Goal: Check status: Check status

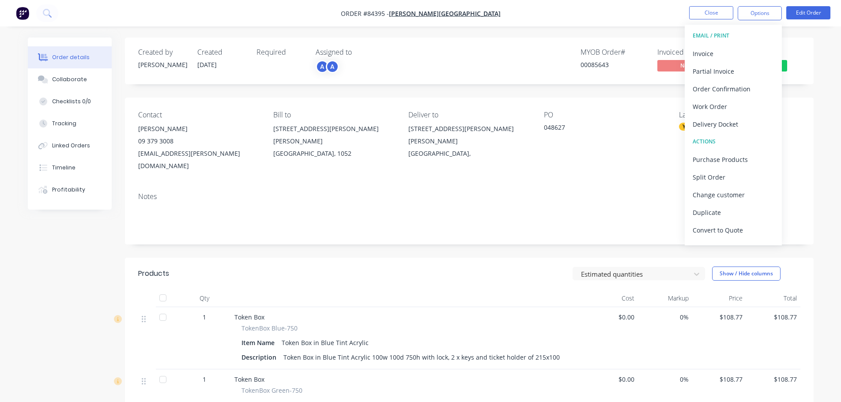
scroll to position [380, 0]
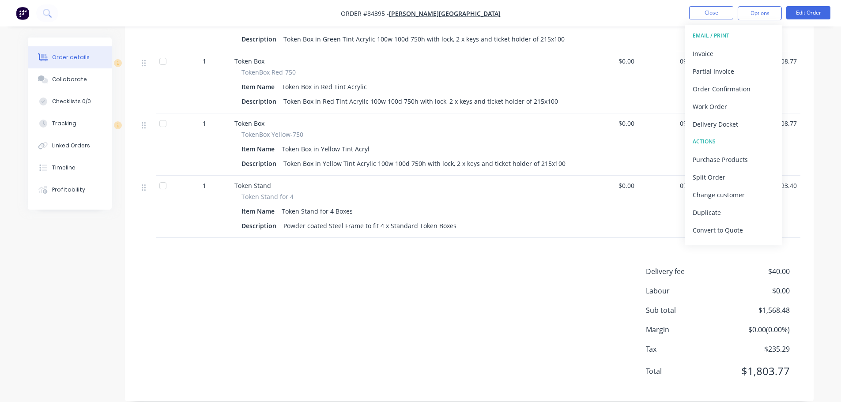
click at [25, 15] on img "button" at bounding box center [22, 13] width 13 height 13
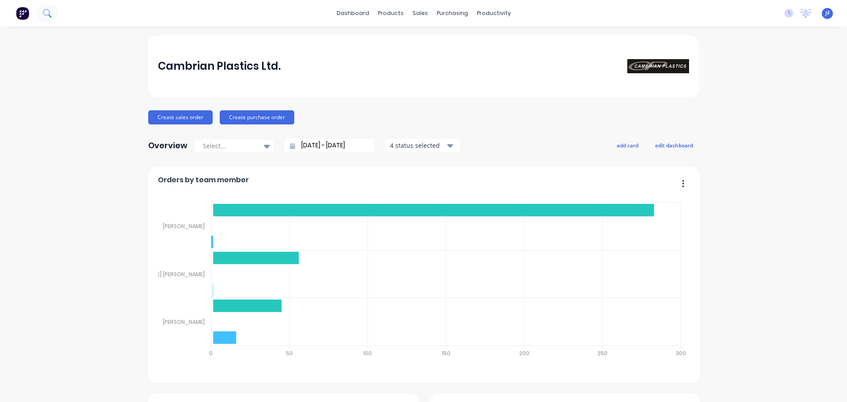
click at [43, 17] on icon at bounding box center [47, 13] width 8 height 8
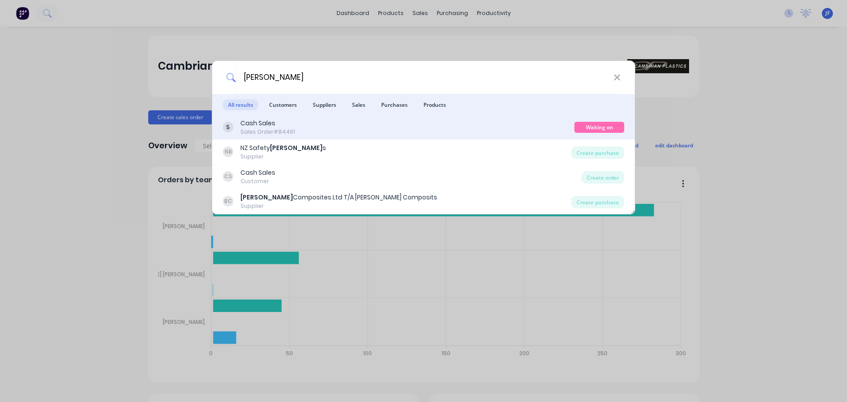
type input "blackwood"
click at [395, 128] on div "Cash Sales Sales Order #84491" at bounding box center [399, 127] width 352 height 17
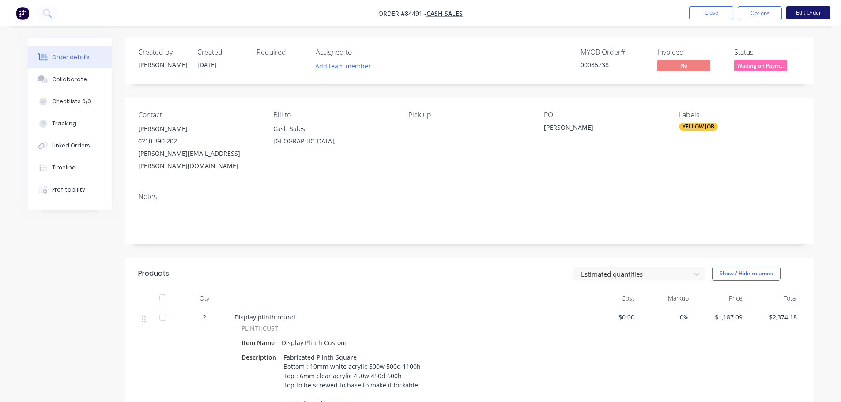
click at [809, 15] on button "Edit Order" at bounding box center [808, 12] width 44 height 13
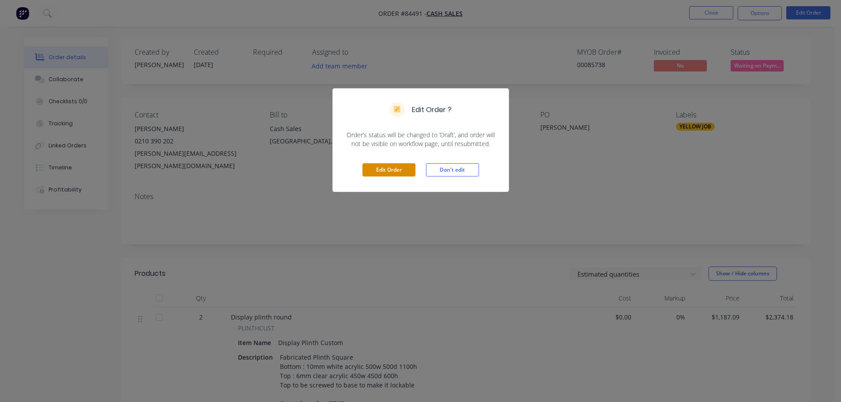
click at [373, 165] on button "Edit Order" at bounding box center [388, 169] width 53 height 13
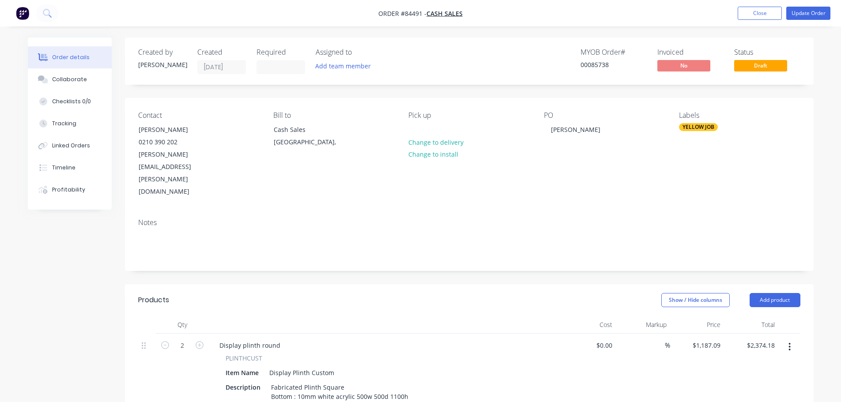
click at [433, 135] on div "Pick up Change to delivery Change to install" at bounding box center [468, 154] width 121 height 87
click at [433, 137] on button "Change to delivery" at bounding box center [435, 142] width 64 height 12
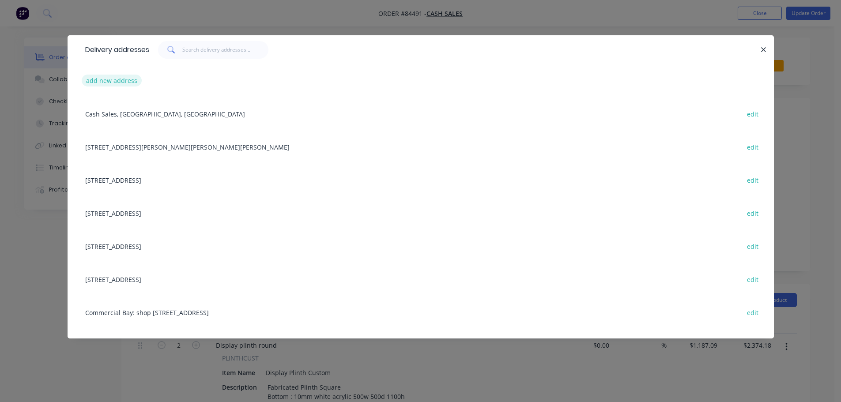
click at [113, 78] on button "add new address" at bounding box center [112, 81] width 60 height 12
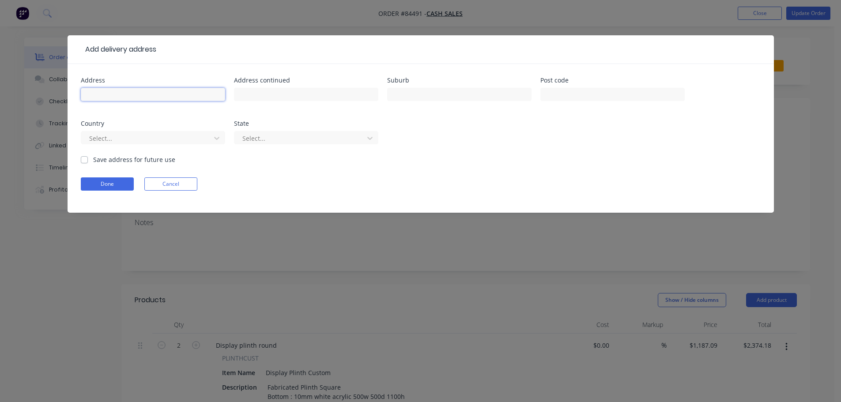
click at [117, 88] on input "text" at bounding box center [153, 94] width 144 height 13
click at [152, 184] on button "Cancel" at bounding box center [170, 183] width 53 height 13
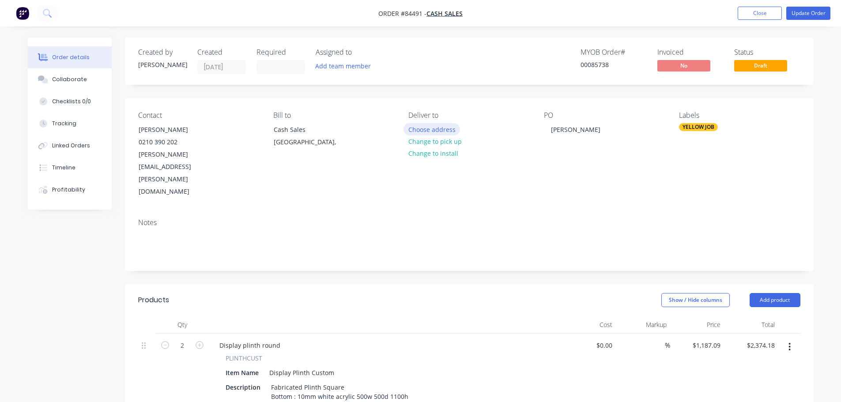
click at [416, 128] on button "Choose address" at bounding box center [431, 129] width 56 height 12
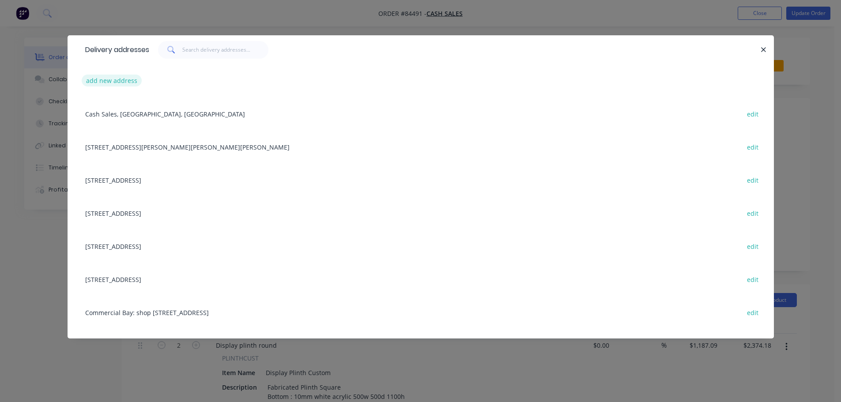
click at [112, 75] on button "add new address" at bounding box center [112, 81] width 60 height 12
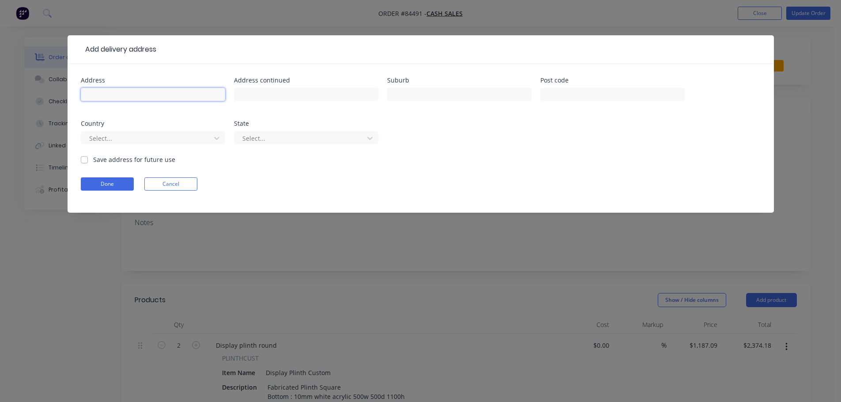
click at [116, 88] on input "text" at bounding box center [153, 94] width 144 height 13
drag, startPoint x: 171, startPoint y: 183, endPoint x: 188, endPoint y: 176, distance: 18.6
click at [171, 183] on button "Cancel" at bounding box center [170, 183] width 53 height 13
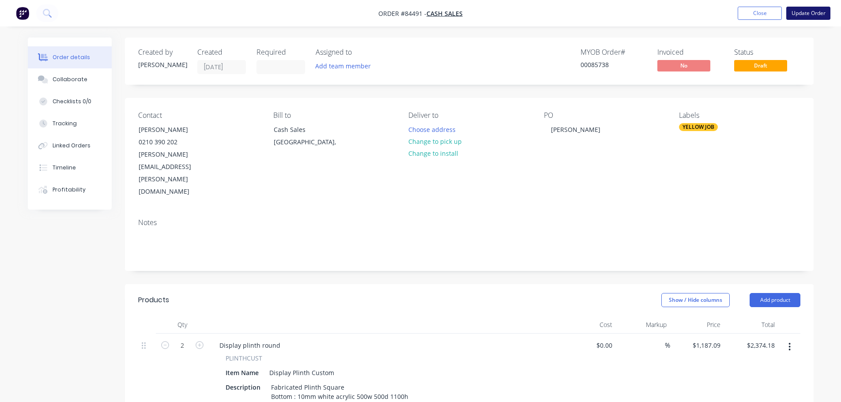
click at [815, 15] on button "Update Order" at bounding box center [808, 13] width 44 height 13
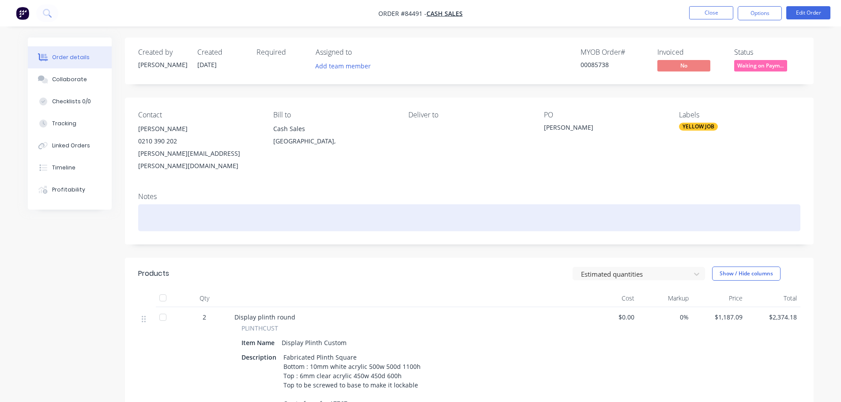
click at [412, 206] on div at bounding box center [469, 217] width 662 height 27
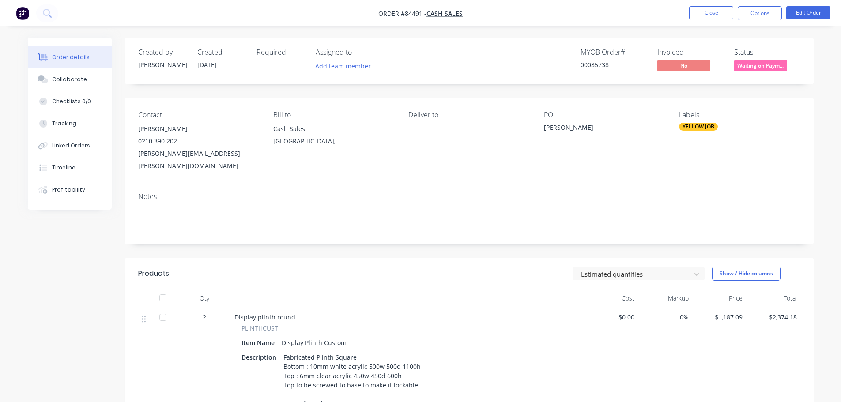
click at [741, 41] on div "Created by Chantal Created 09/09/25 Required Assigned to Add team member MYOB O…" at bounding box center [469, 61] width 689 height 47
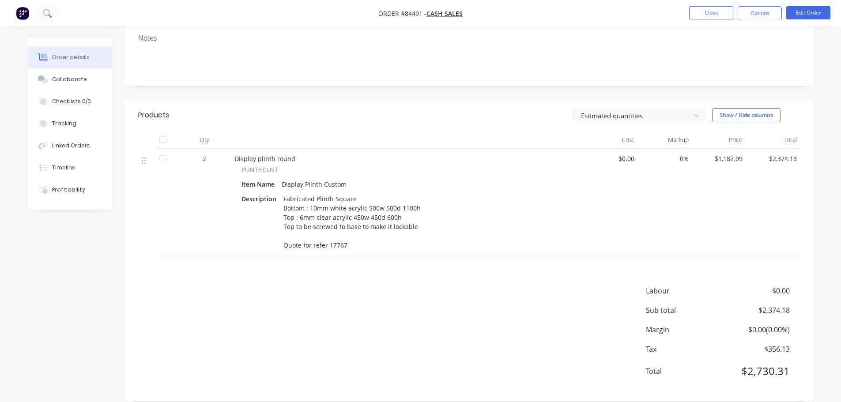
click at [57, 15] on button at bounding box center [47, 13] width 22 height 18
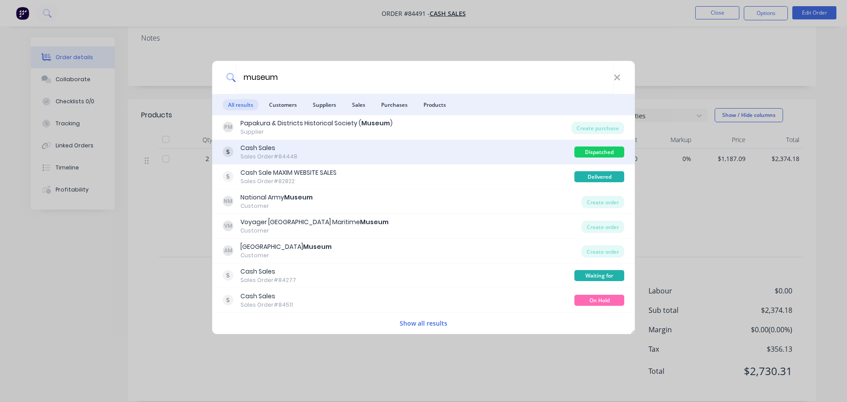
type input "museum"
click at [537, 150] on div "Cash Sales Sales Order #84448" at bounding box center [399, 151] width 352 height 17
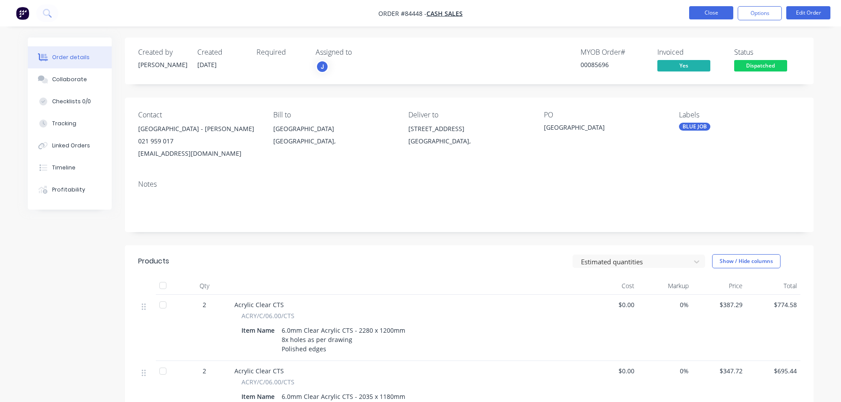
click at [708, 7] on button "Close" at bounding box center [711, 12] width 44 height 13
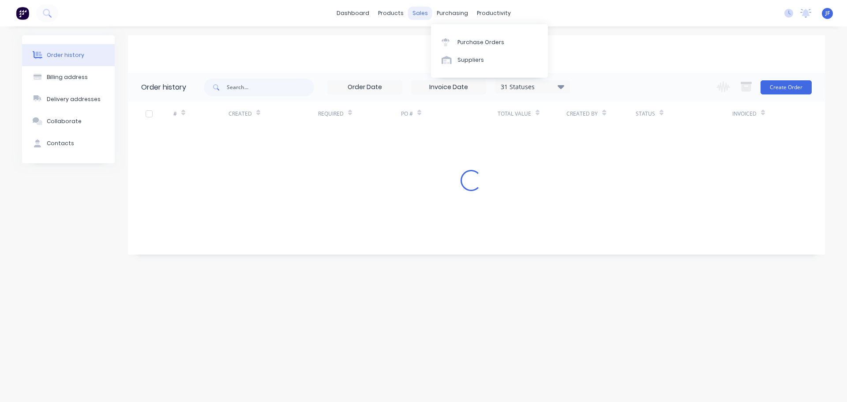
click at [425, 14] on div "sales" at bounding box center [420, 13] width 24 height 13
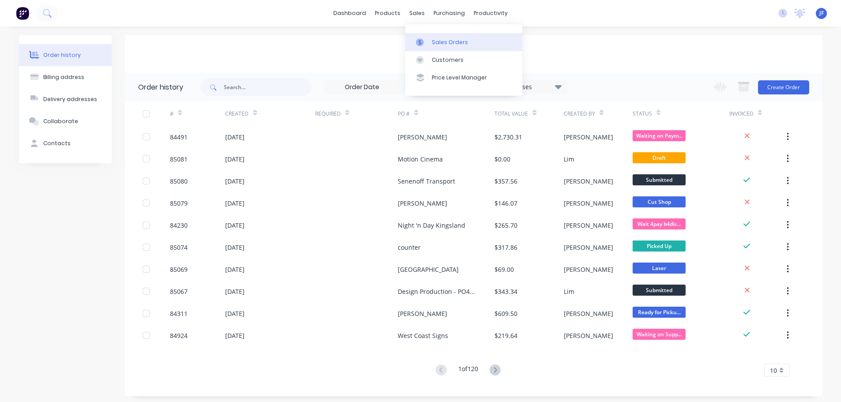
click at [448, 40] on div "Sales Orders" at bounding box center [450, 42] width 36 height 8
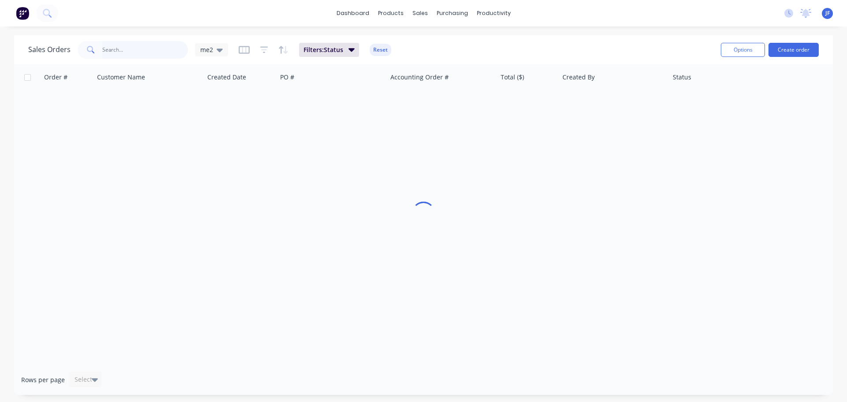
click at [137, 52] on input "text" at bounding box center [145, 50] width 86 height 18
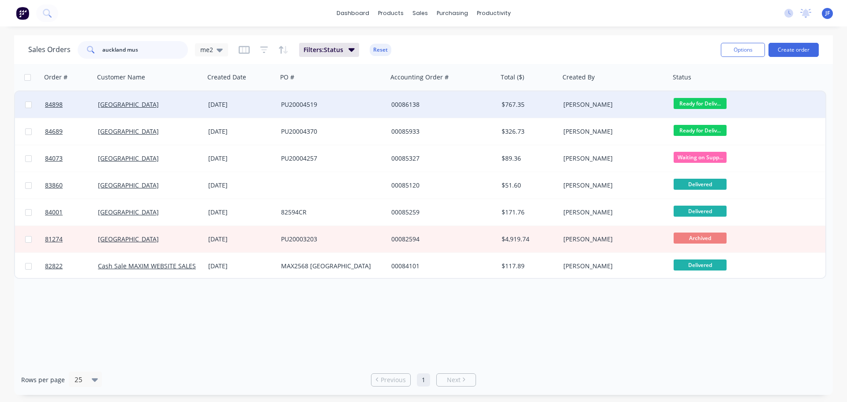
type input "auckland mus"
click at [266, 102] on div "26 Sep 2025" at bounding box center [241, 104] width 66 height 9
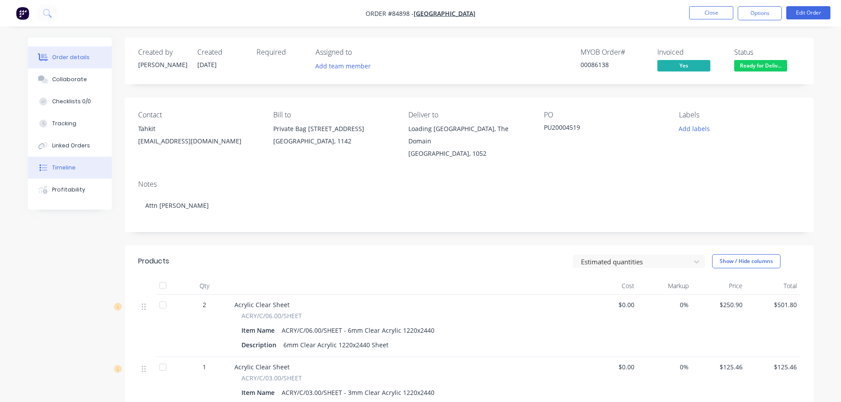
click at [50, 169] on button "Timeline" at bounding box center [70, 168] width 84 height 22
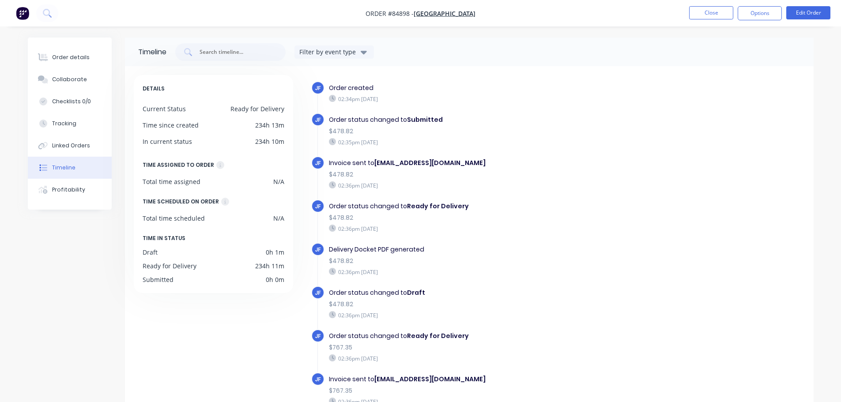
click at [757, 4] on nav "Order #84898 - Auckland Museum Close Options Edit Order" at bounding box center [420, 13] width 841 height 26
click at [757, 8] on button "Options" at bounding box center [760, 13] width 44 height 14
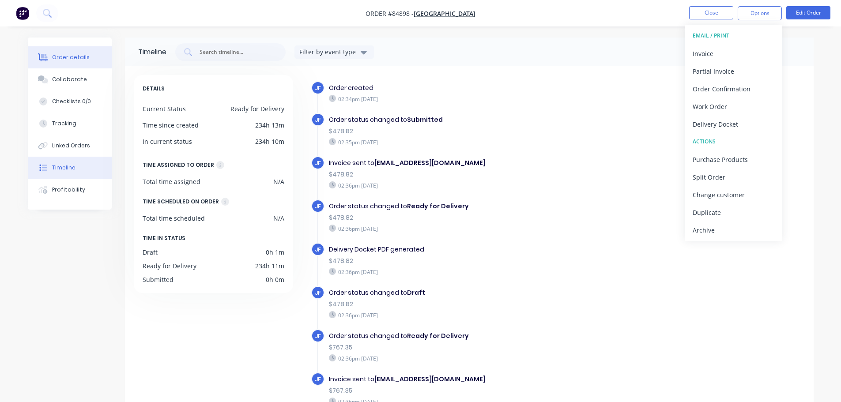
click at [82, 61] on button "Order details" at bounding box center [70, 57] width 84 height 22
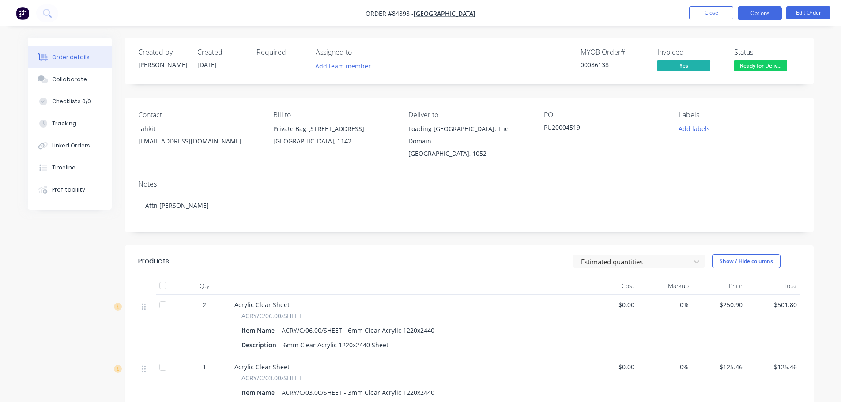
click at [751, 13] on button "Options" at bounding box center [760, 13] width 44 height 14
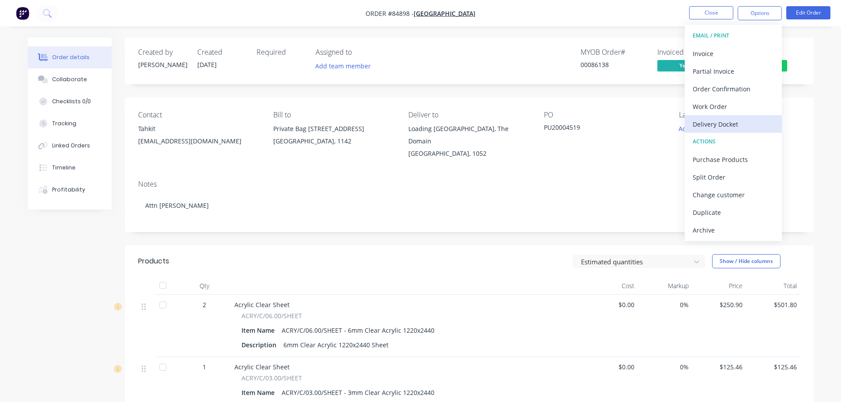
click at [737, 122] on div "Delivery Docket" at bounding box center [733, 124] width 81 height 13
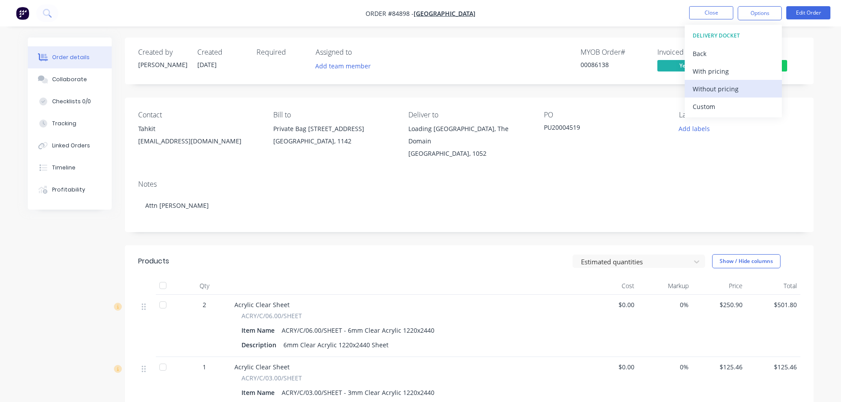
click at [745, 91] on div "Without pricing" at bounding box center [733, 89] width 81 height 13
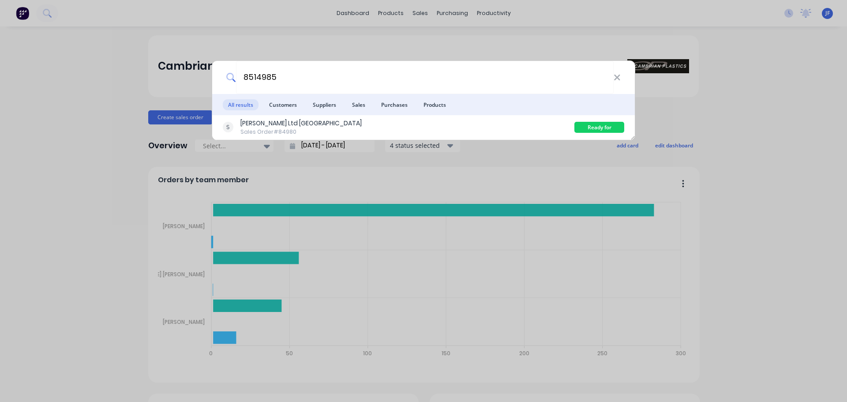
type input "8514985"
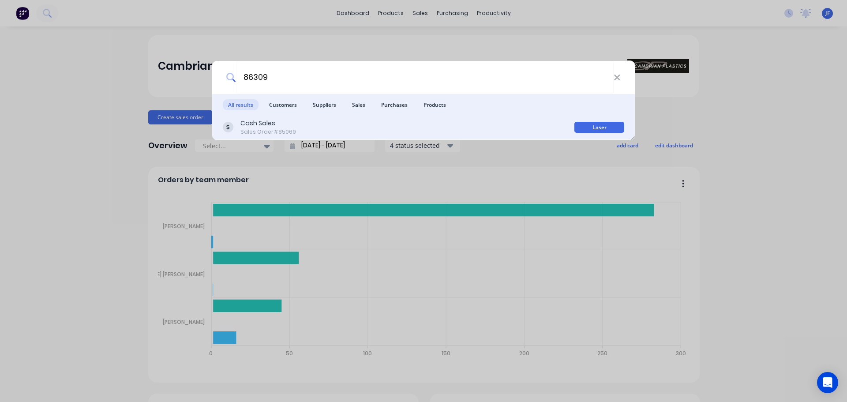
type input "86309"
click at [329, 131] on div "Cash Sales Sales Order #85069" at bounding box center [399, 127] width 352 height 17
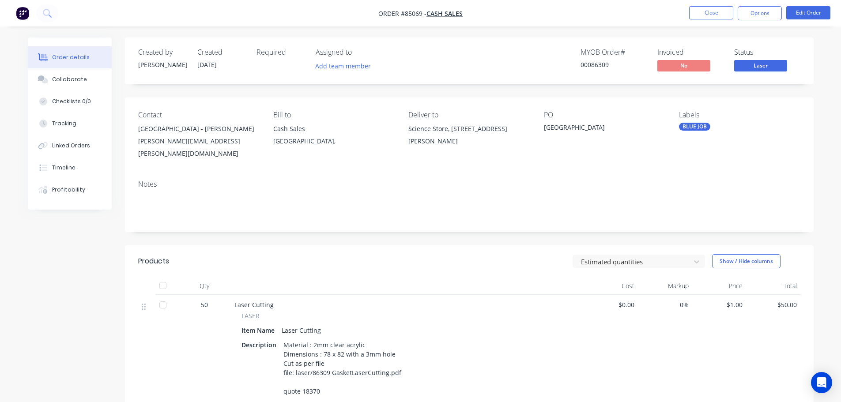
click at [745, 64] on span "Laser" at bounding box center [760, 65] width 53 height 11
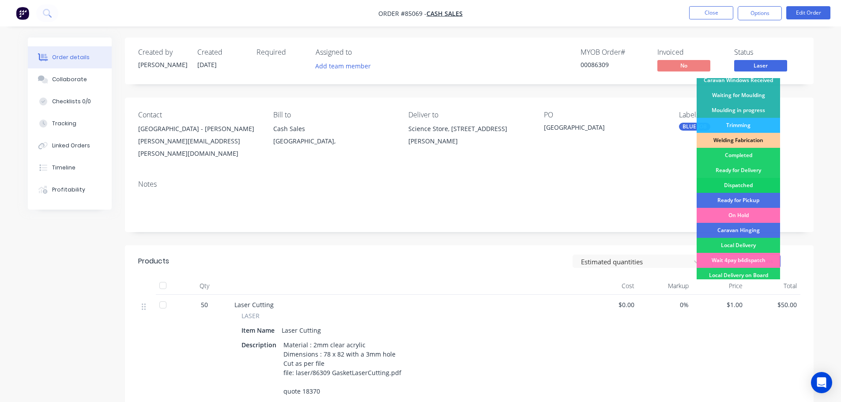
scroll to position [174, 0]
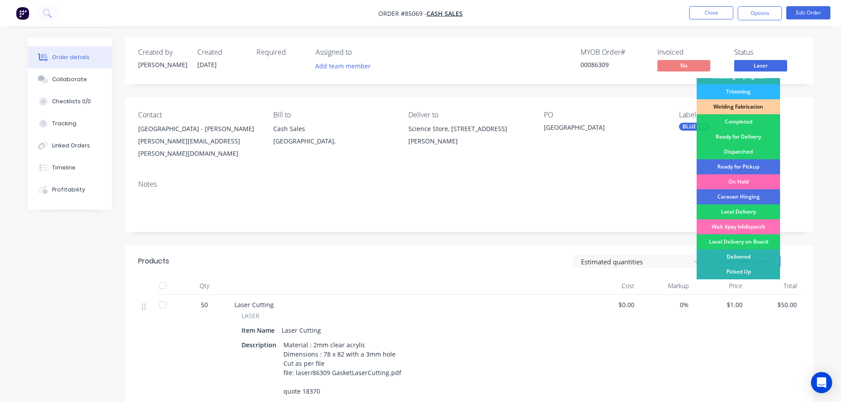
click at [739, 185] on div "On Hold" at bounding box center [737, 181] width 83 height 15
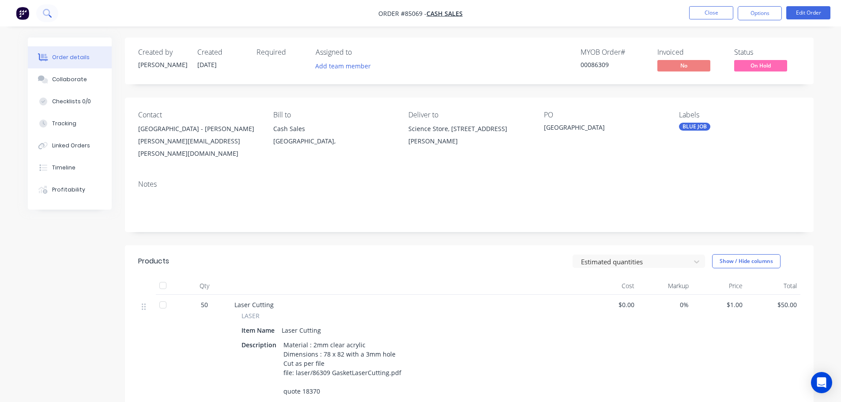
click at [47, 17] on icon at bounding box center [47, 13] width 8 height 8
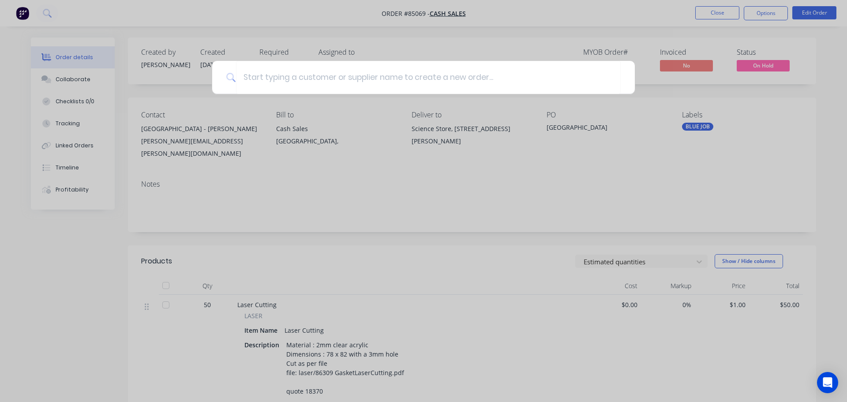
drag, startPoint x: 419, startPoint y: 11, endPoint x: 713, endPoint y: 2, distance: 294.1
click at [420, 10] on div at bounding box center [423, 201] width 847 height 402
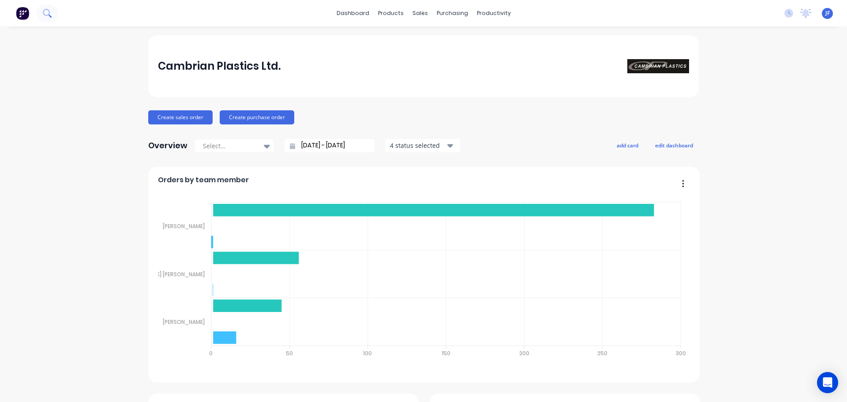
click at [49, 11] on icon at bounding box center [46, 12] width 7 height 7
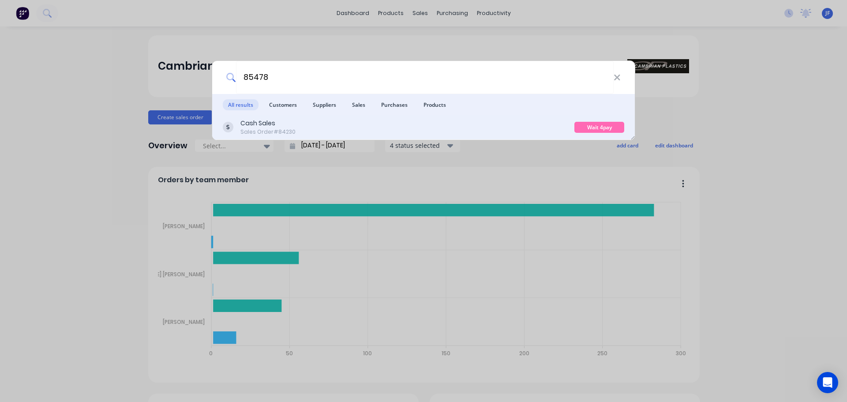
type input "85478"
click at [505, 120] on div "Cash Sales Sales Order #84230" at bounding box center [399, 127] width 352 height 17
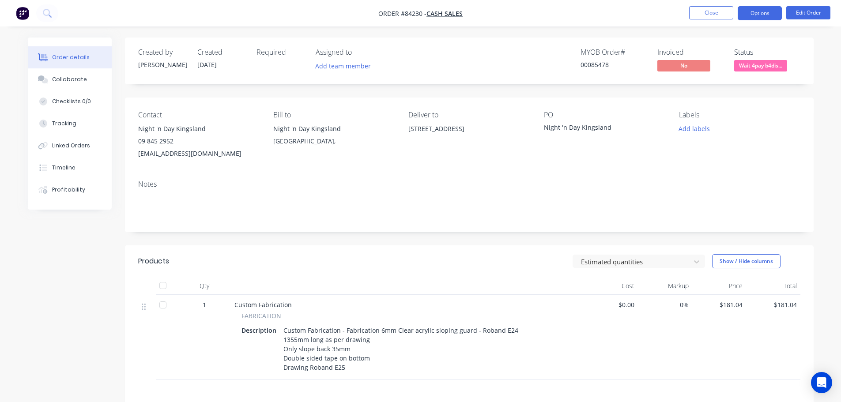
click at [757, 7] on button "Options" at bounding box center [760, 13] width 44 height 14
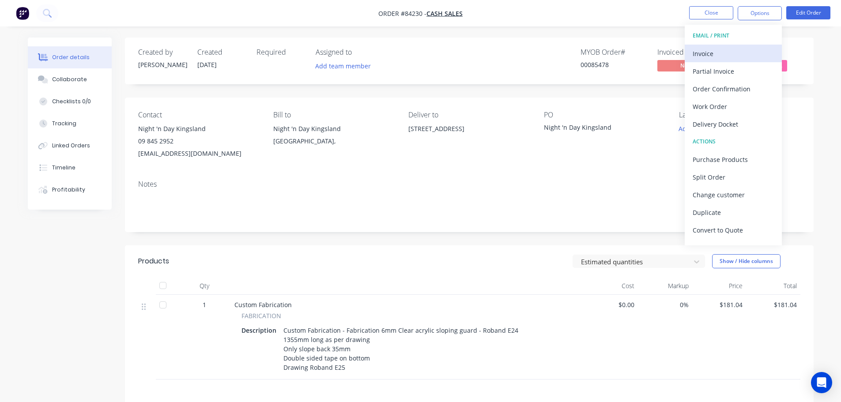
click at [726, 52] on div "Invoice" at bounding box center [733, 53] width 81 height 13
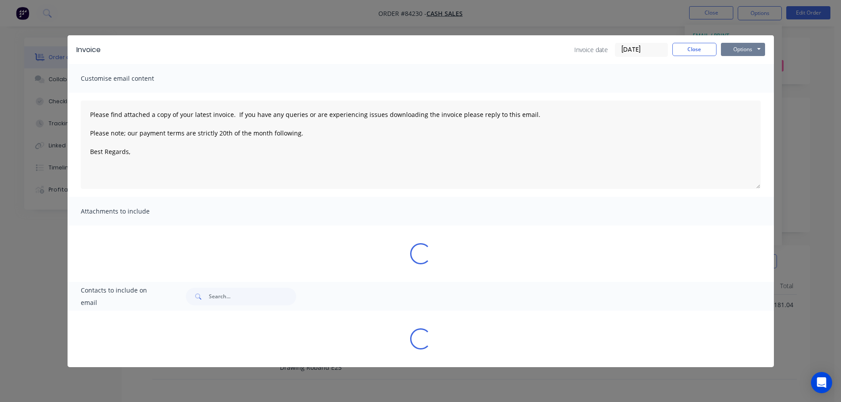
click at [739, 47] on button "Options" at bounding box center [743, 49] width 44 height 13
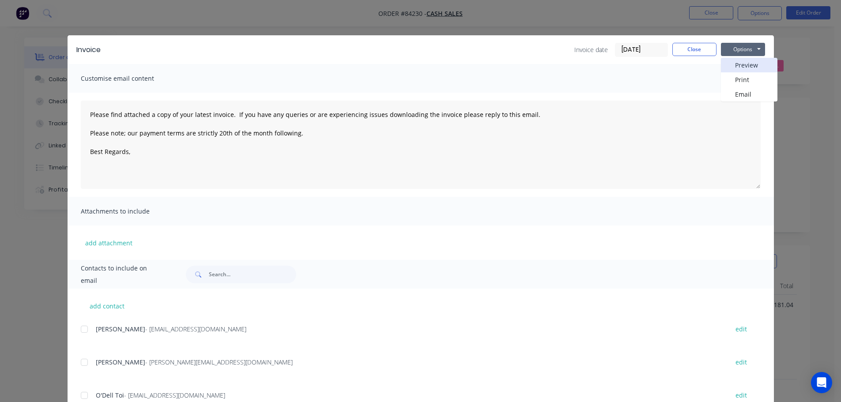
click at [736, 68] on button "Preview" at bounding box center [749, 65] width 56 height 15
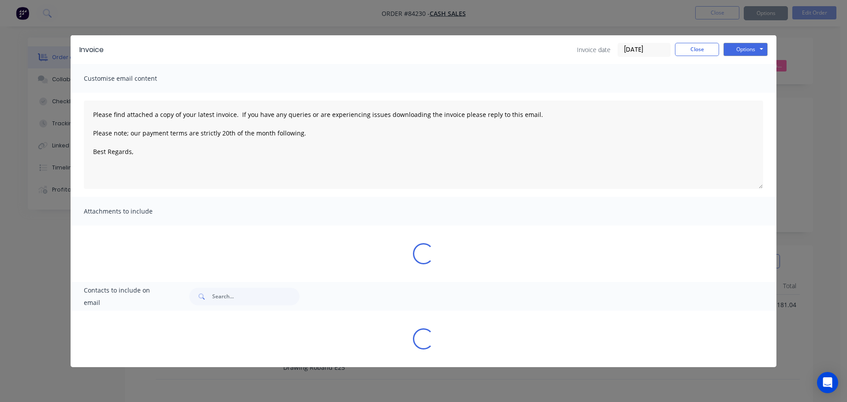
type textarea "Please find attached a copy of your latest invoice. If you have any queries or …"
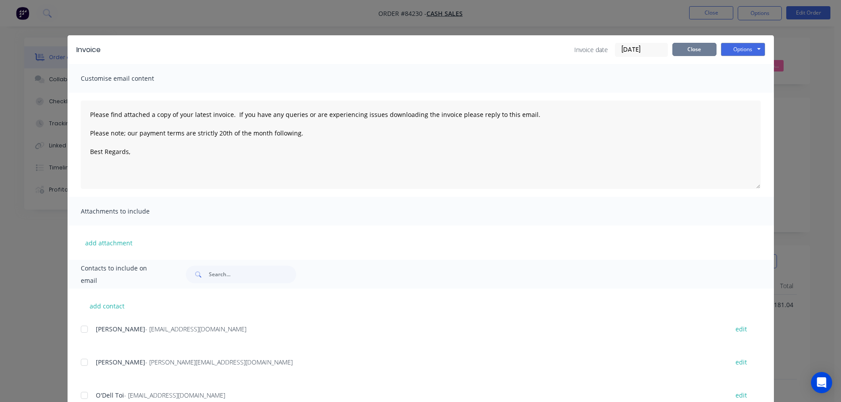
click at [686, 53] on button "Close" at bounding box center [694, 49] width 44 height 13
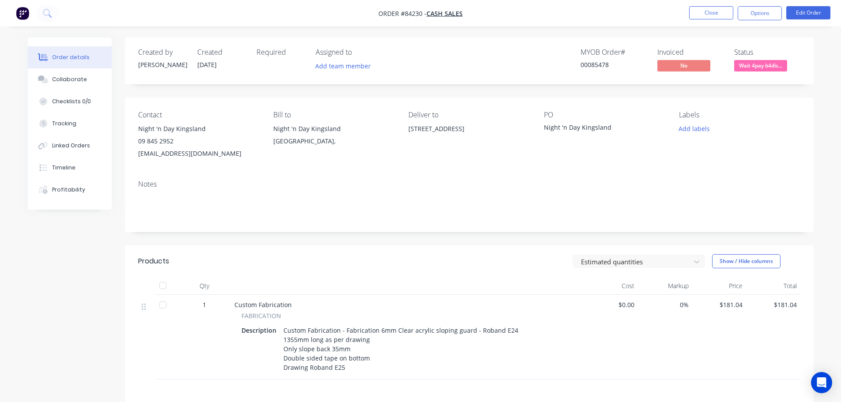
click at [759, 63] on span "Wait 4pay b4dis..." at bounding box center [760, 65] width 53 height 11
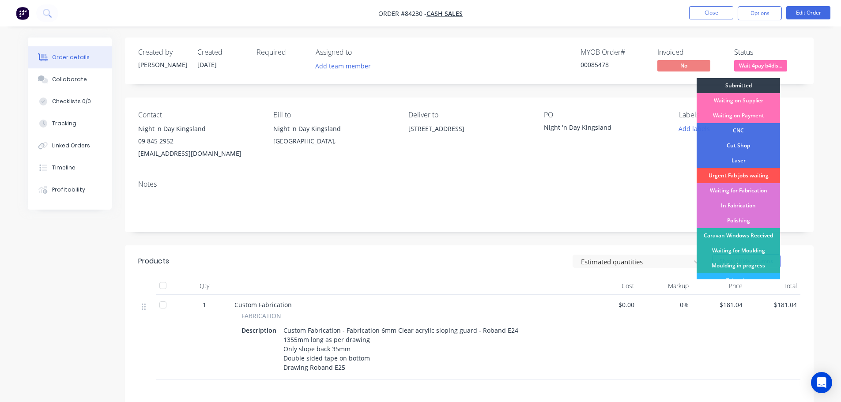
click at [761, 81] on div "Submitted" at bounding box center [737, 85] width 83 height 15
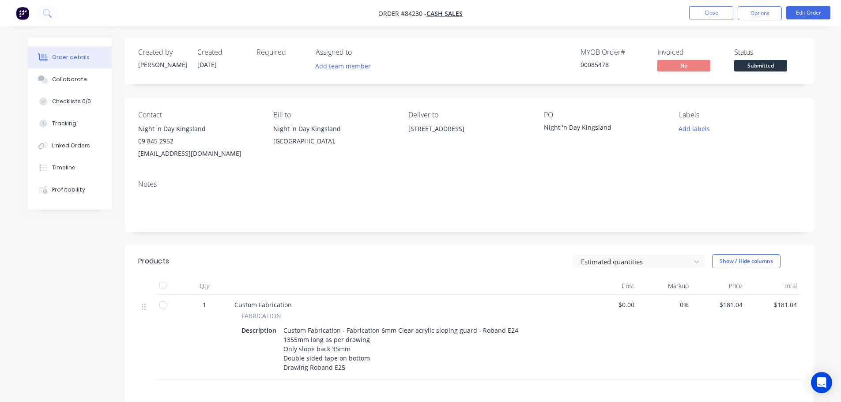
click at [751, 73] on button "Submitted" at bounding box center [760, 66] width 53 height 13
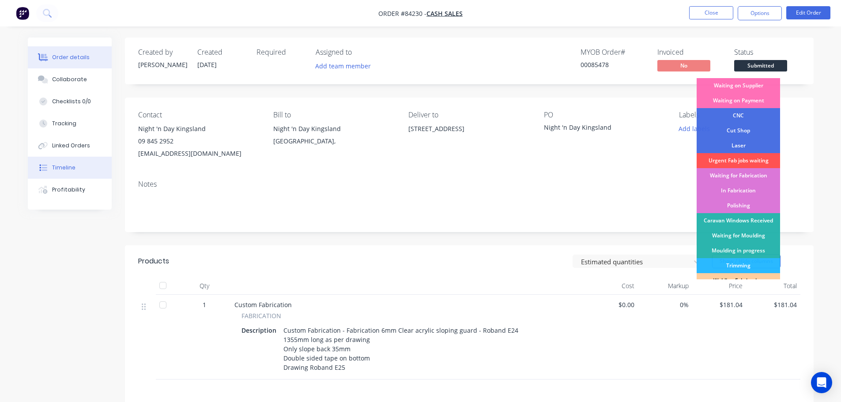
click at [59, 170] on div "Timeline" at bounding box center [63, 168] width 23 height 8
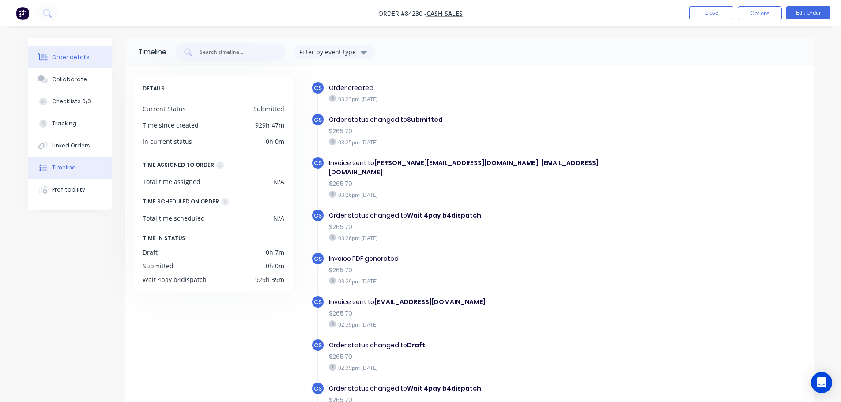
click at [37, 55] on div at bounding box center [43, 57] width 13 height 8
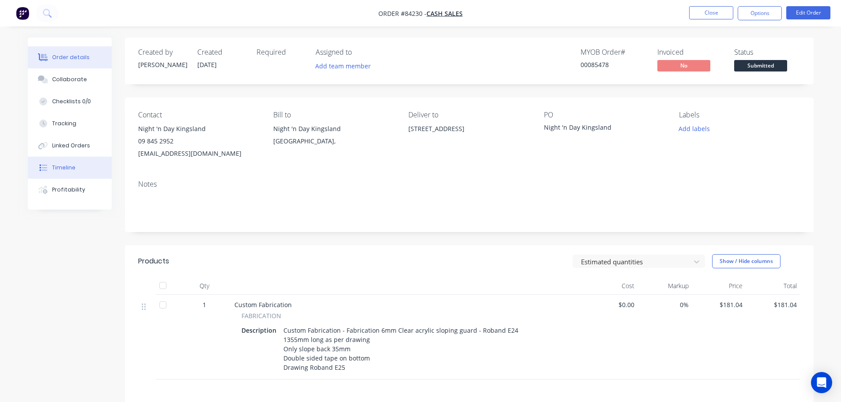
click at [33, 169] on button "Timeline" at bounding box center [70, 168] width 84 height 22
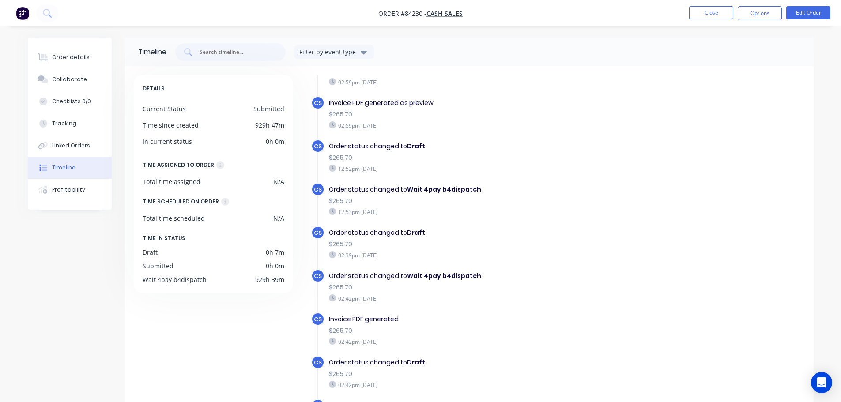
scroll to position [618, 0]
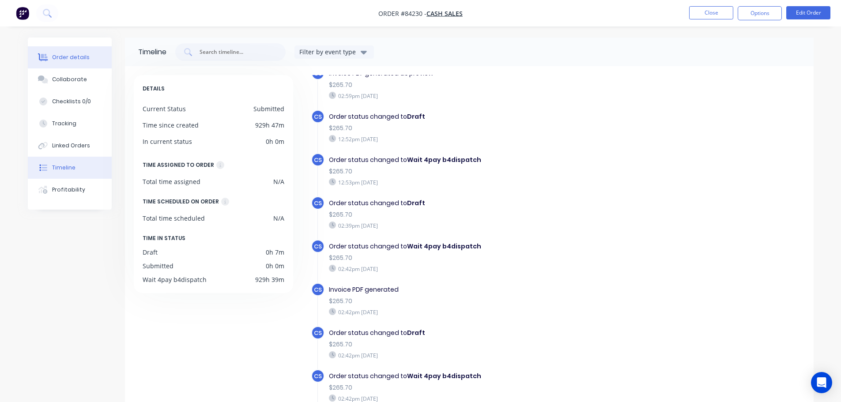
click at [67, 65] on button "Order details" at bounding box center [70, 57] width 84 height 22
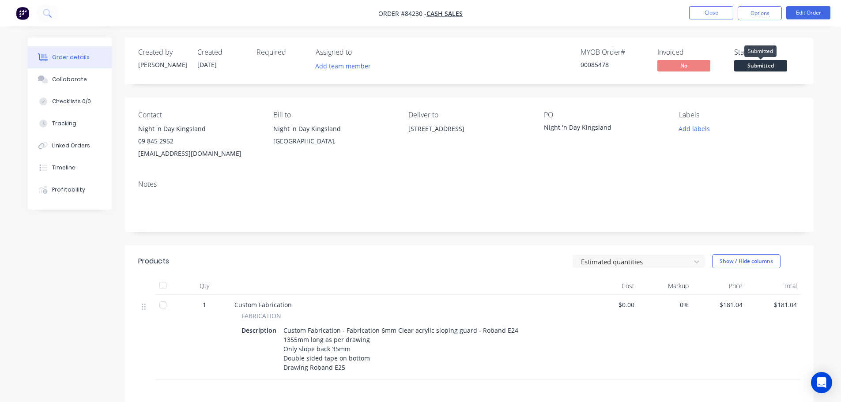
click at [775, 69] on span "Submitted" at bounding box center [760, 65] width 53 height 11
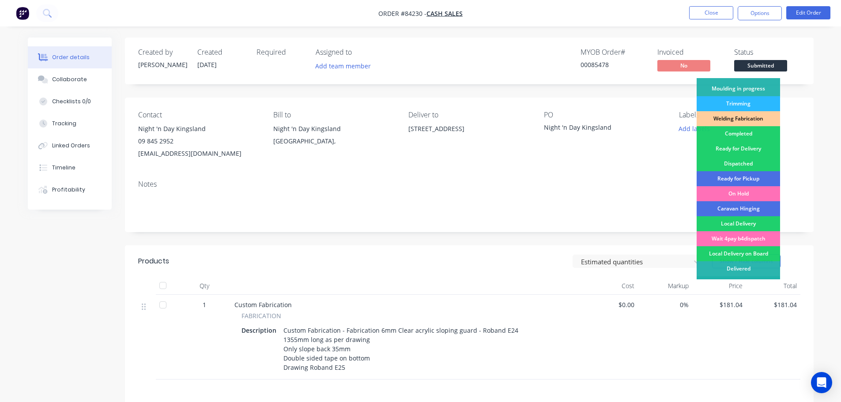
scroll to position [174, 0]
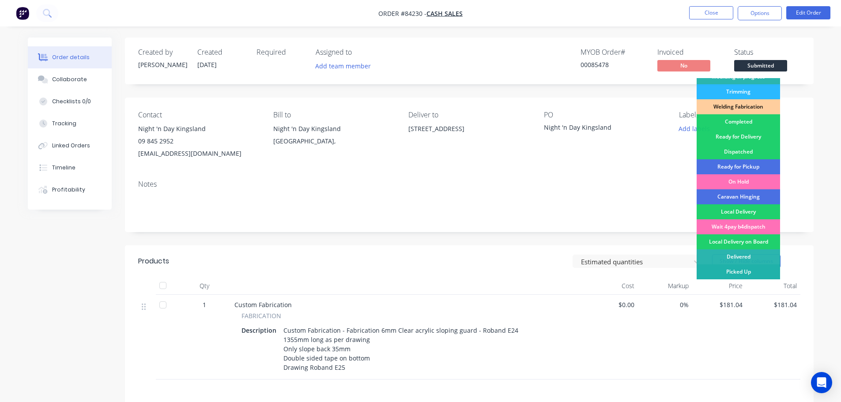
click at [734, 274] on div "Picked Up" at bounding box center [737, 271] width 83 height 15
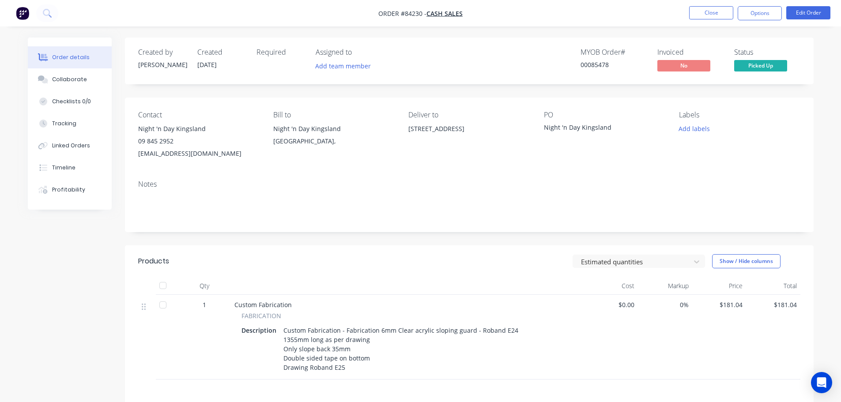
click at [652, 92] on div "Created by [PERSON_NAME] Created [DATE] Required Assigned to Add team member MY…" at bounding box center [469, 281] width 689 height 486
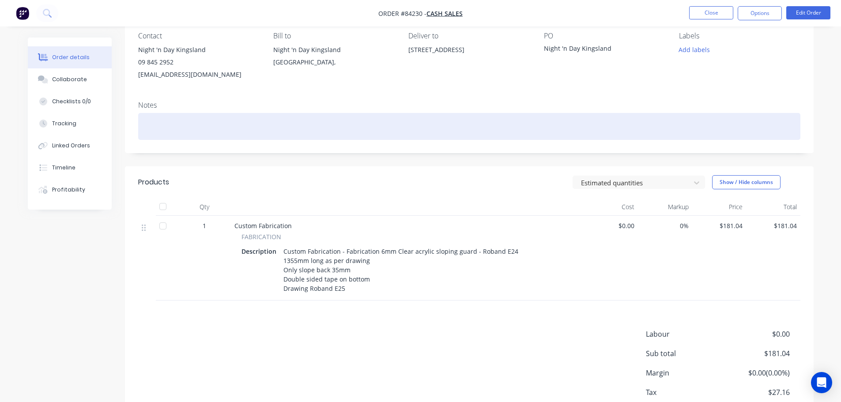
scroll to position [135, 0]
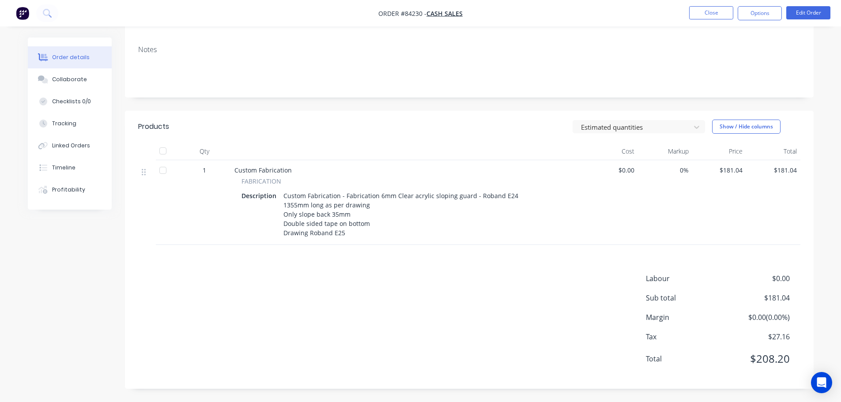
click at [224, 103] on div "Created by [PERSON_NAME] Created [DATE] Required Assigned to Add team member MY…" at bounding box center [469, 146] width 689 height 486
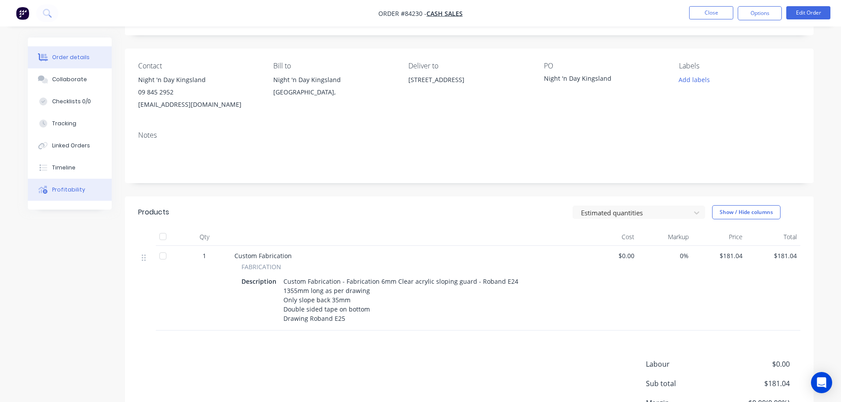
scroll to position [0, 0]
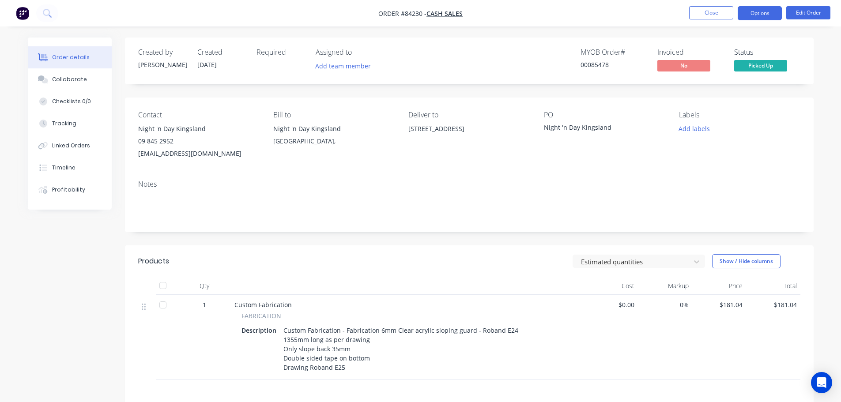
click at [760, 9] on button "Options" at bounding box center [760, 13] width 44 height 14
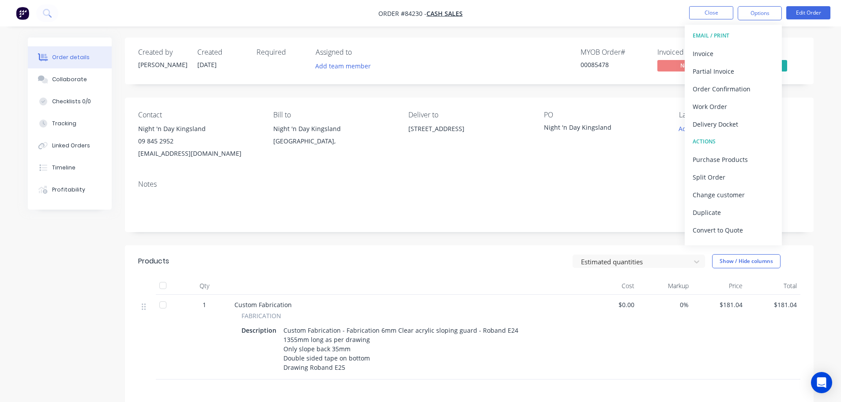
click at [506, 43] on div "Created by [PERSON_NAME] Created [DATE] Required Assigned to Add team member MY…" at bounding box center [469, 61] width 689 height 47
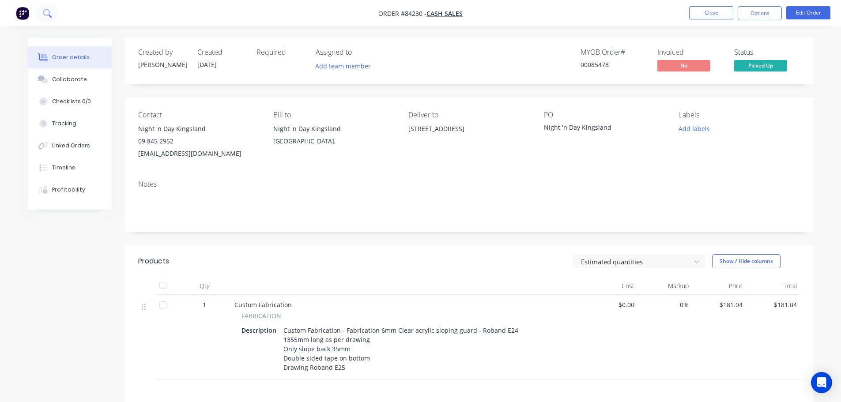
click at [50, 13] on icon at bounding box center [47, 13] width 8 height 8
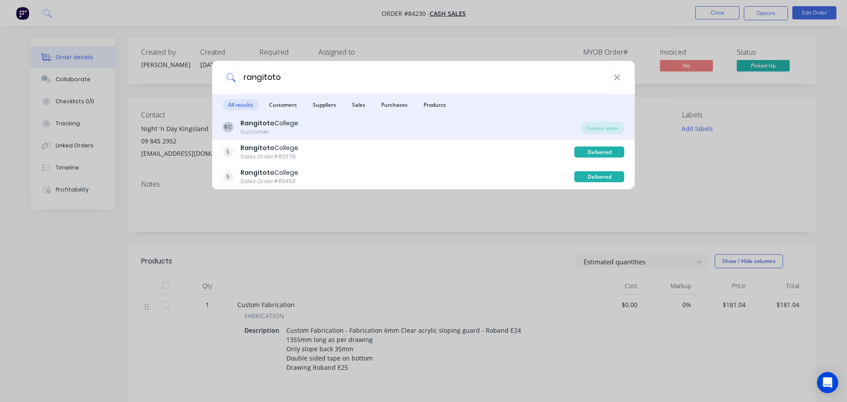
type input "rangitoto"
click at [327, 123] on div "RC Rangitoto College Customer" at bounding box center [402, 127] width 359 height 17
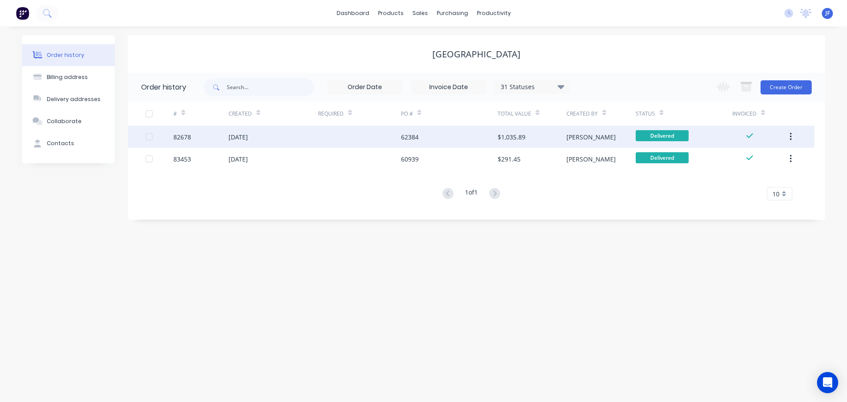
click at [451, 136] on div "62384" at bounding box center [449, 137] width 97 height 22
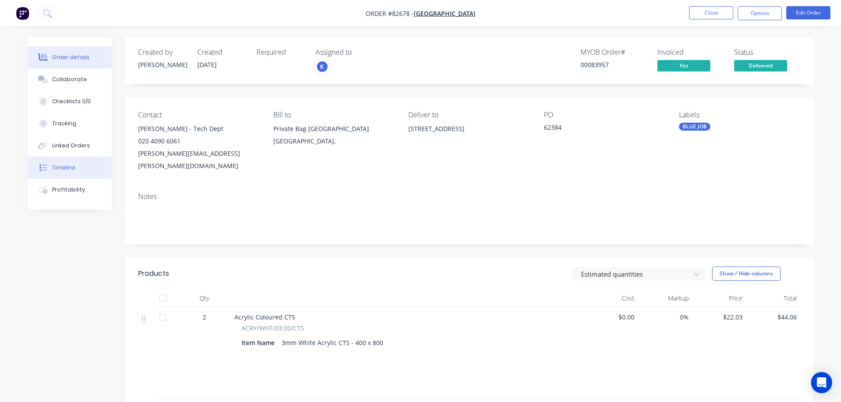
click at [92, 178] on button "Timeline" at bounding box center [70, 168] width 84 height 22
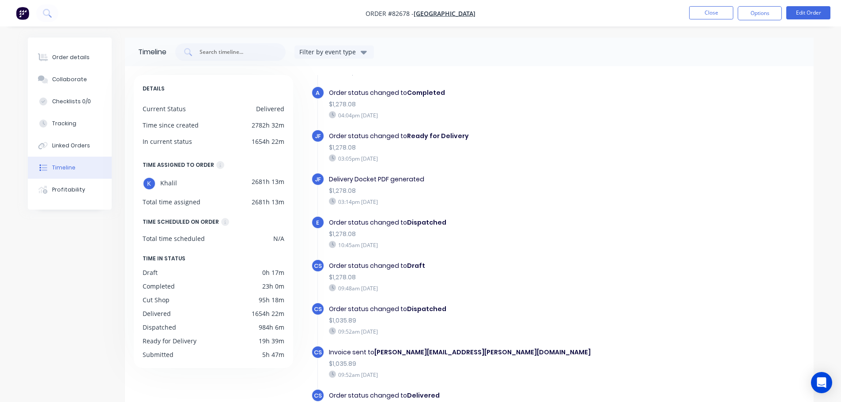
scroll to position [68, 0]
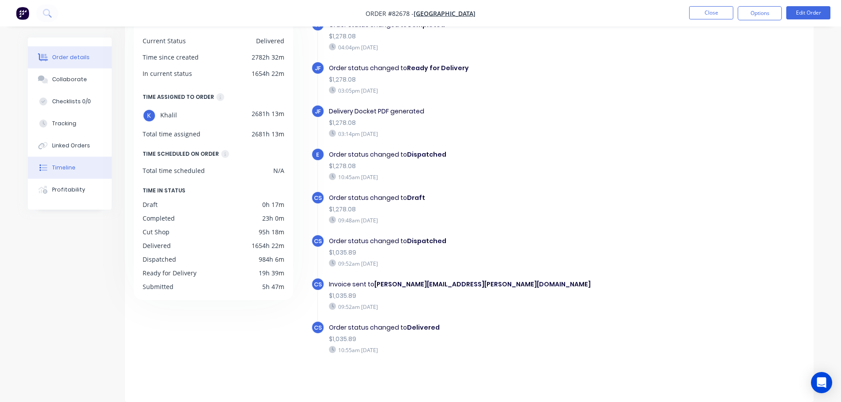
click at [60, 63] on button "Order details" at bounding box center [70, 57] width 84 height 22
